Goal: Transaction & Acquisition: Purchase product/service

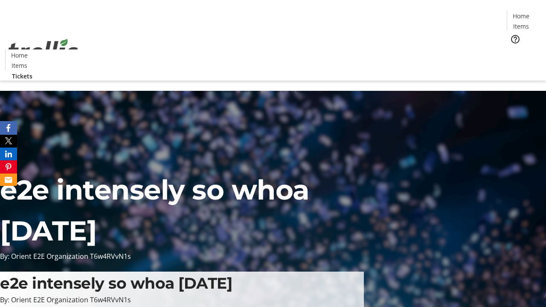
click at [514, 50] on span "Tickets" at bounding box center [524, 54] width 20 height 9
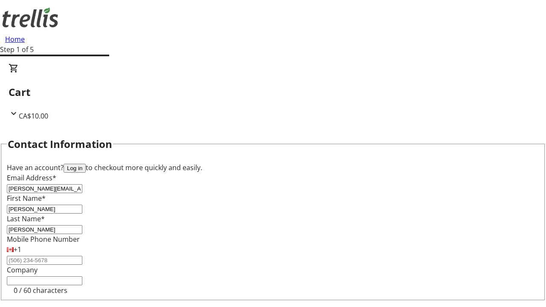
type input "[PERSON_NAME]"
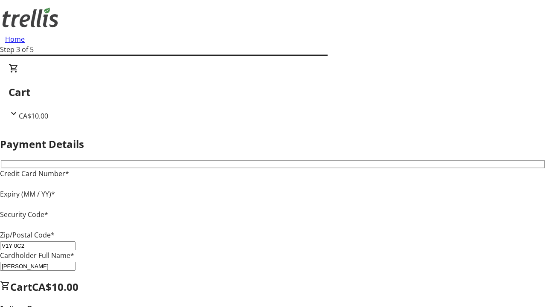
type input "V1Y 0C2"
